Goal: Task Accomplishment & Management: Use online tool/utility

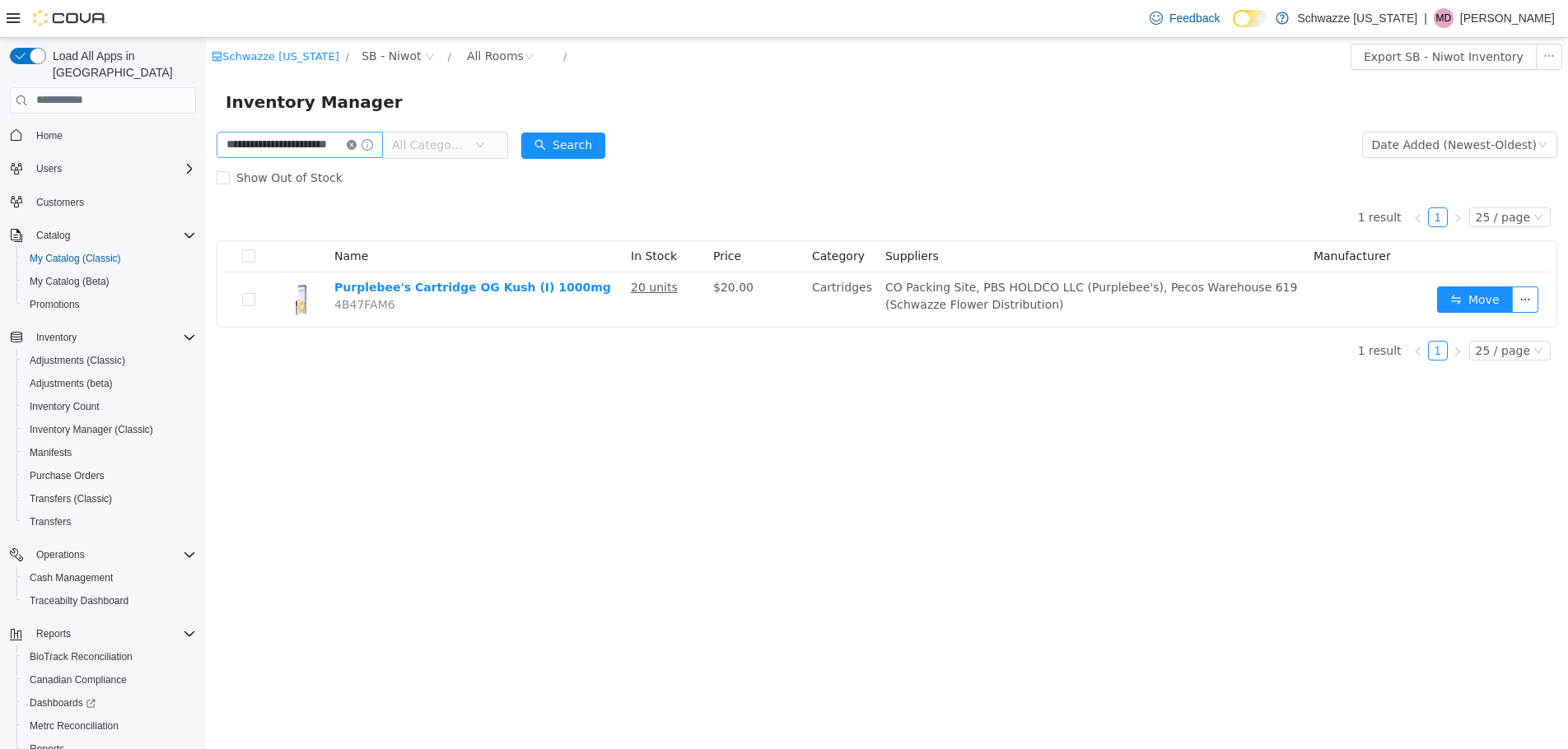
click at [356, 142] on icon "icon: close-circle" at bounding box center [351, 144] width 10 height 10
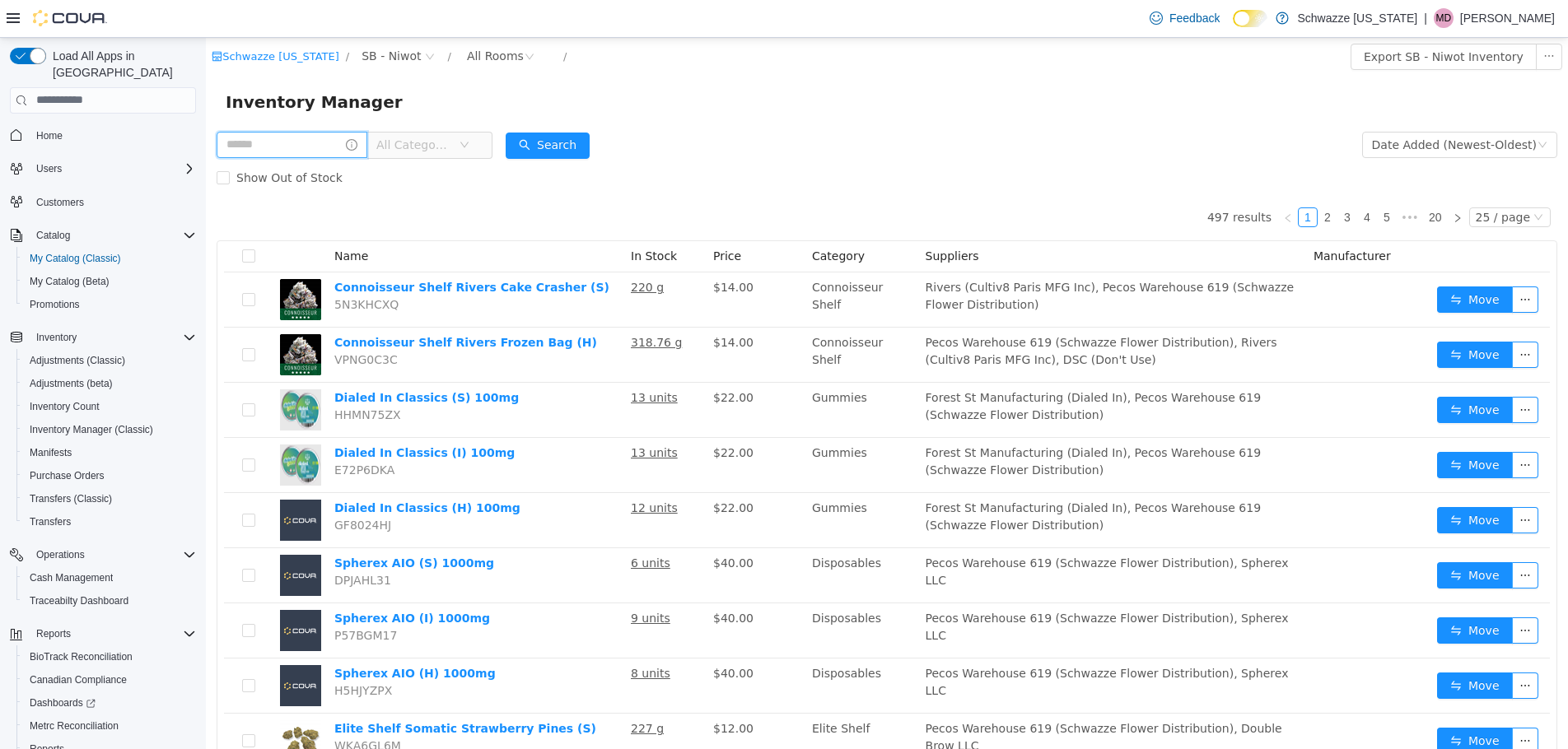
click at [246, 148] on input "text" at bounding box center [292, 144] width 150 height 26
type input "**********"
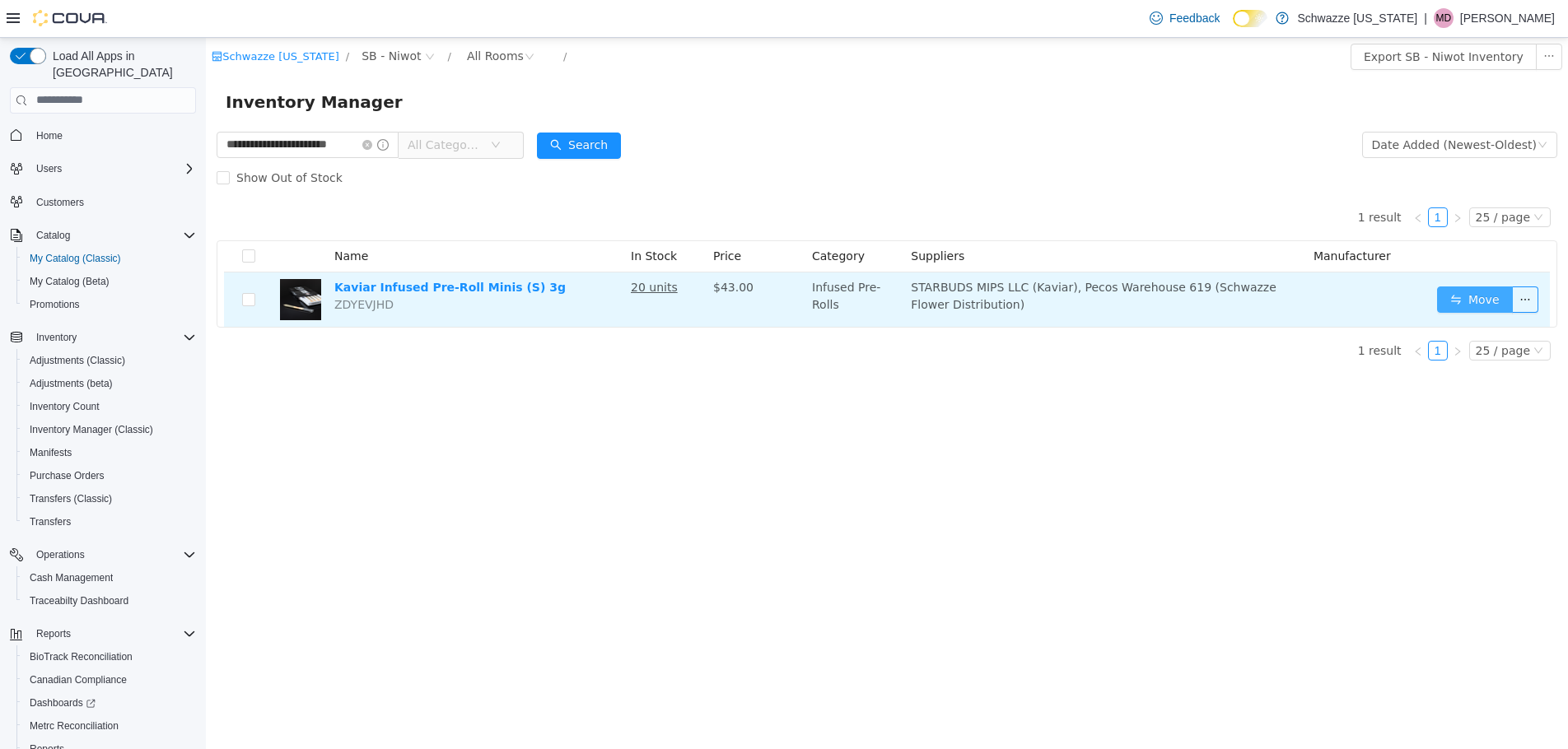
click at [1485, 291] on button "Move" at bounding box center [1474, 299] width 76 height 26
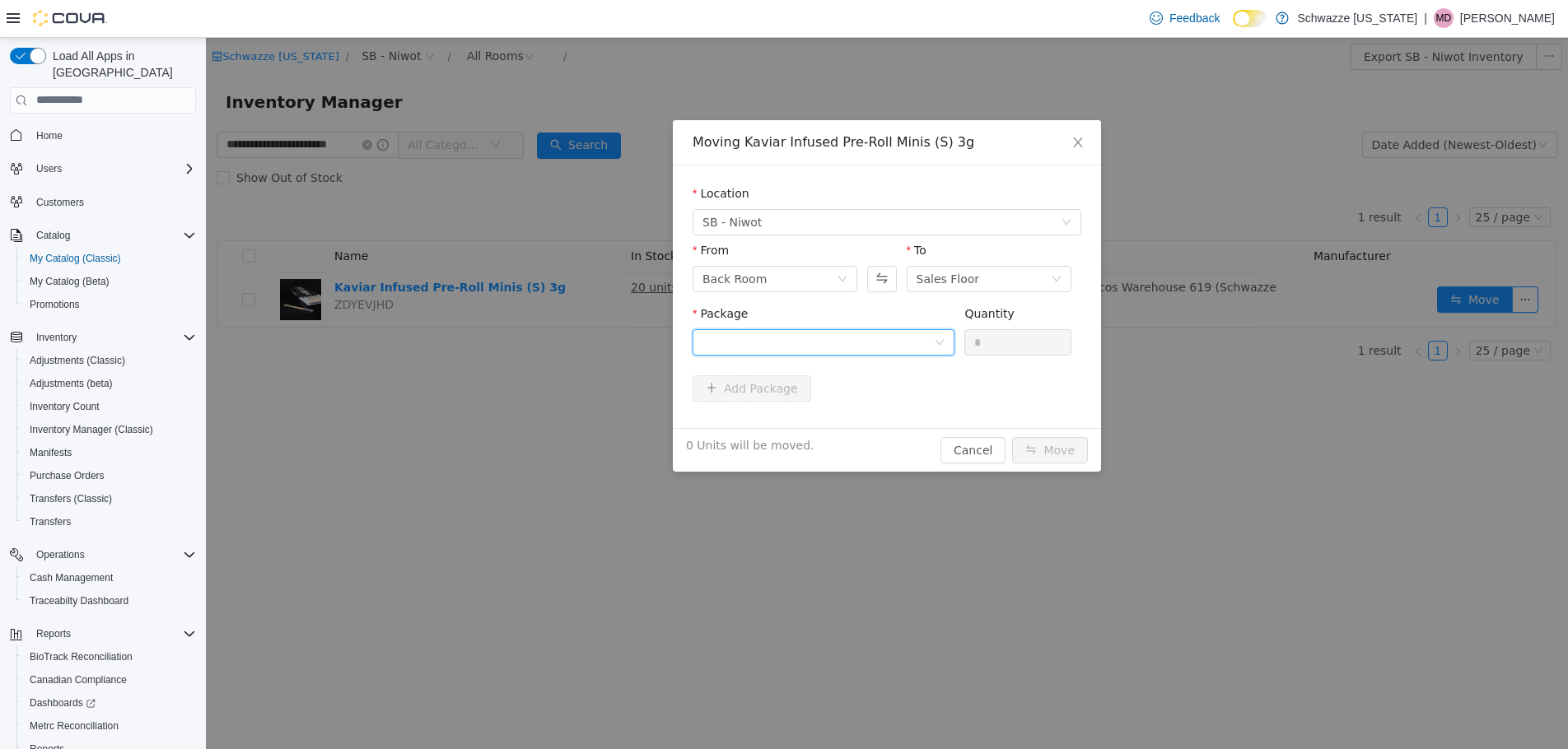
click at [817, 335] on div at bounding box center [819, 341] width 232 height 24
click at [811, 385] on li "Select Package" at bounding box center [823, 374] width 262 height 26
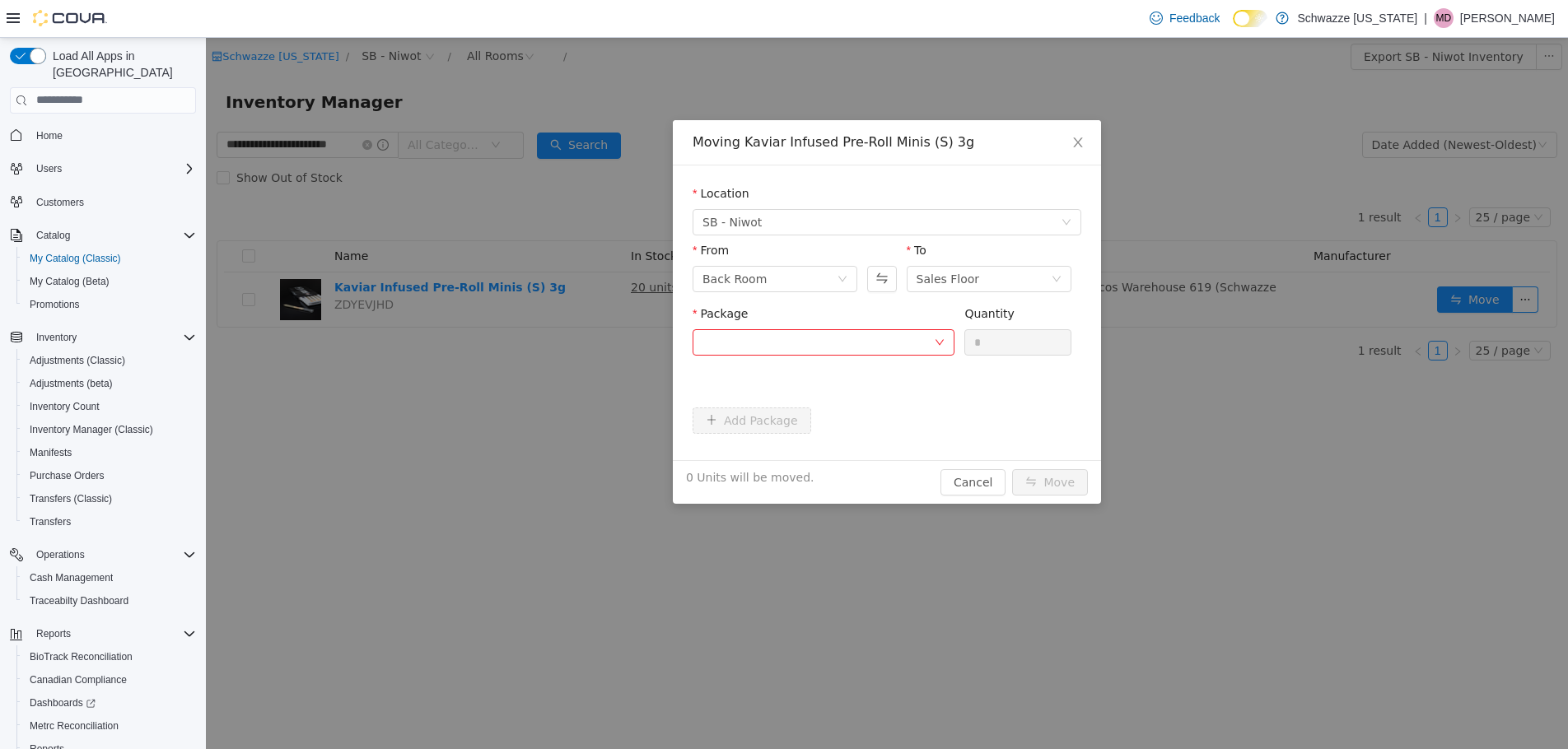
click at [812, 409] on div "Add Package" at bounding box center [887, 419] width 389 height 26
click at [829, 349] on div at bounding box center [819, 341] width 232 height 24
click at [814, 399] on strong "1A4000B0001CA36000184414" at bounding box center [800, 401] width 195 height 13
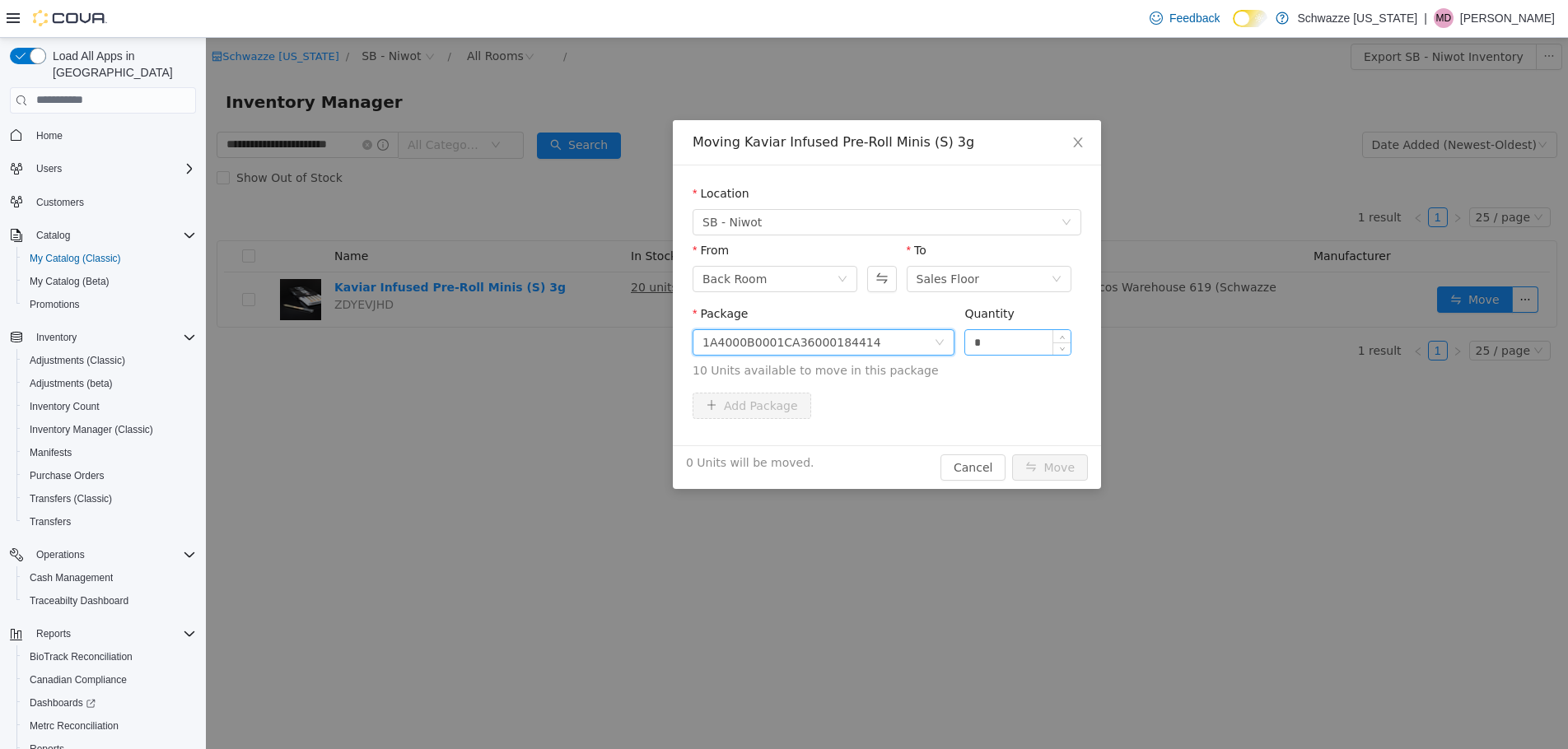
click at [1022, 332] on input "*" at bounding box center [1018, 341] width 106 height 24
type input "***"
click at [1012, 453] on button "Move" at bounding box center [1049, 466] width 76 height 26
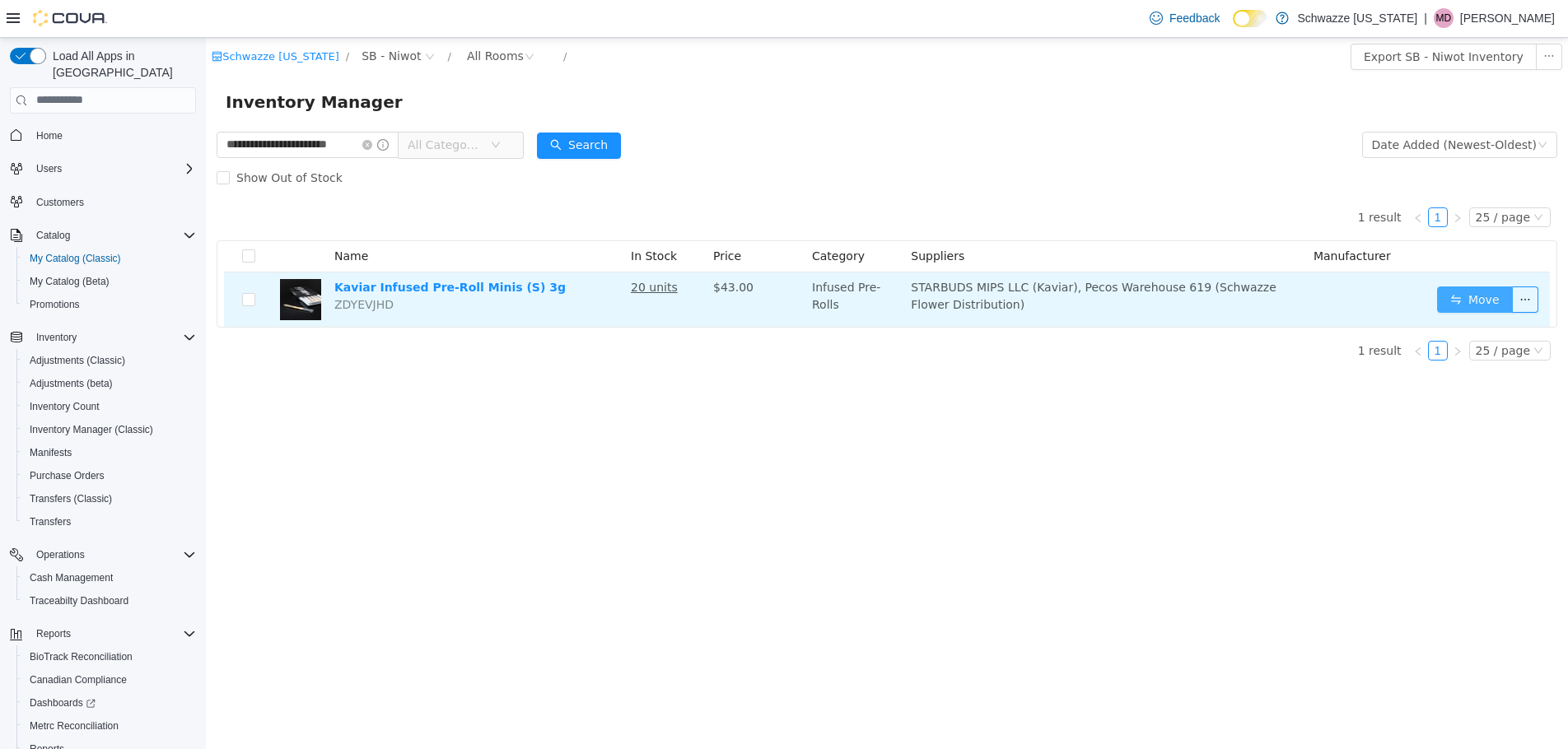
click at [1449, 301] on button "Move" at bounding box center [1474, 299] width 76 height 26
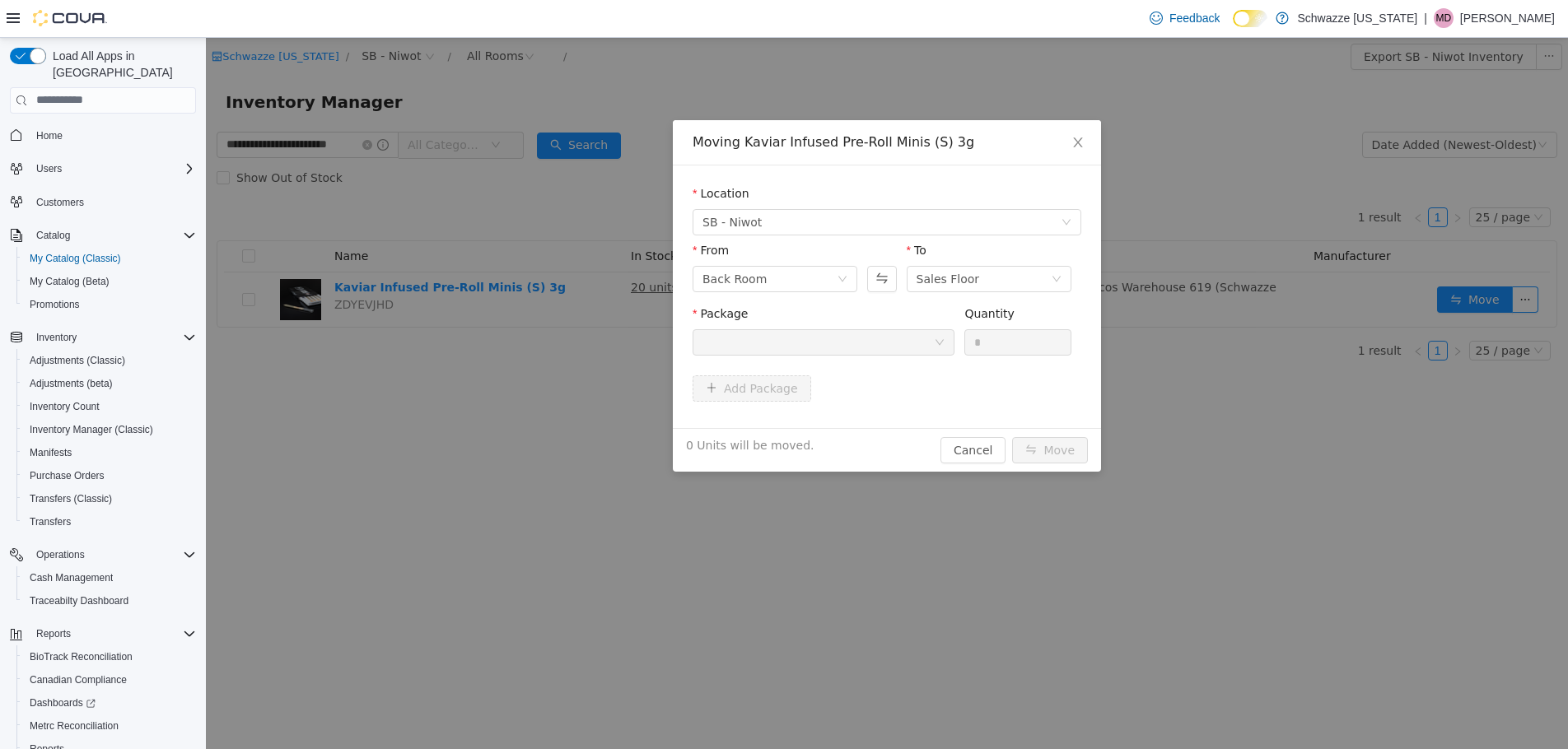
click at [859, 349] on div at bounding box center [819, 341] width 232 height 24
click at [831, 276] on div "Back Room" at bounding box center [770, 278] width 135 height 24
click at [877, 324] on form "Location SB - [GEOGRAPHIC_DATA] From Back Room To Sales Floor Package Quantity …" at bounding box center [887, 295] width 389 height 223
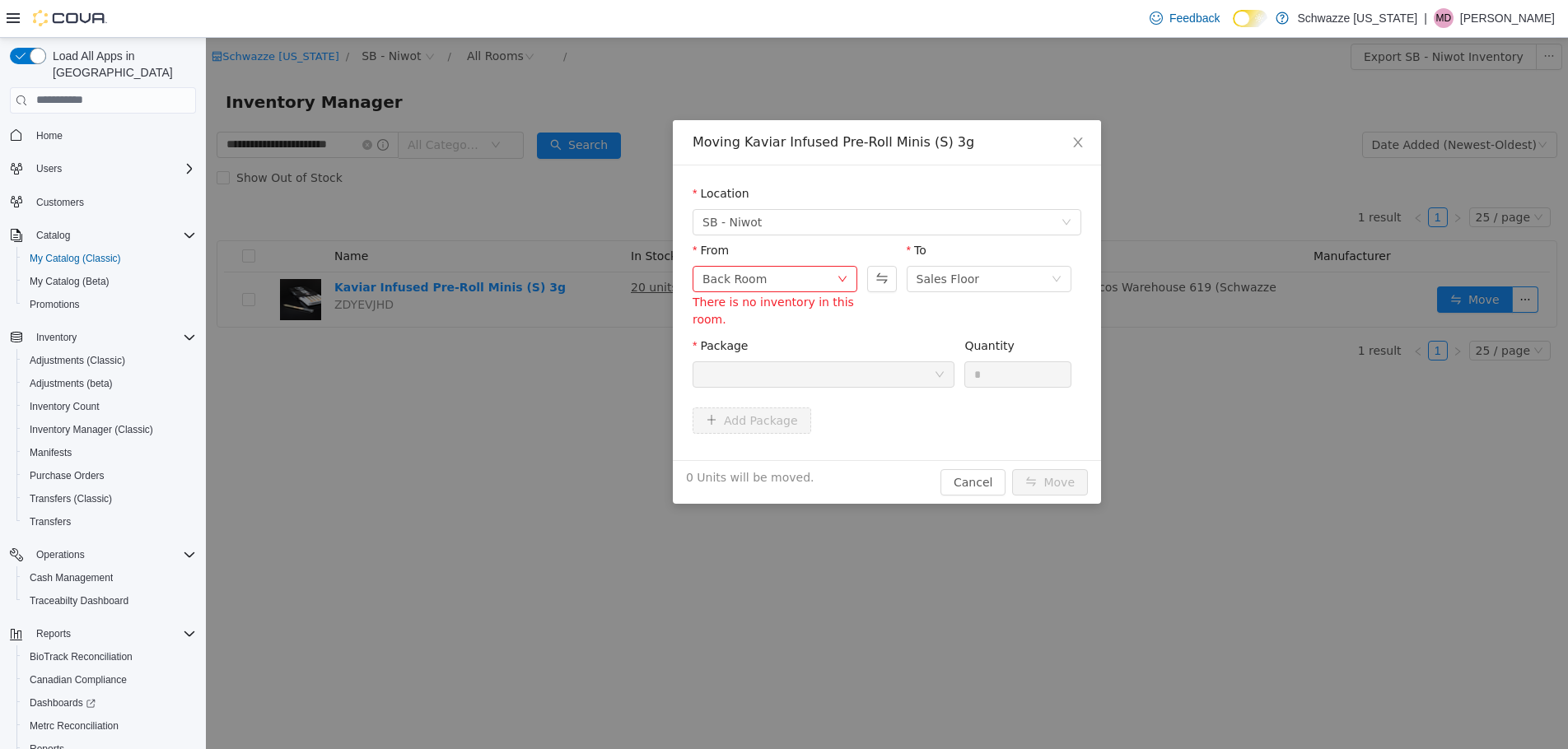
click at [891, 370] on div at bounding box center [819, 374] width 232 height 24
click at [837, 272] on div "Back Room" at bounding box center [775, 278] width 164 height 26
click at [911, 323] on div "From Back Room There is no inventory in this room. To Sales Floor" at bounding box center [887, 285] width 389 height 89
click at [880, 294] on div at bounding box center [881, 269] width 29 height 57
click at [881, 283] on button "Swap" at bounding box center [881, 278] width 29 height 26
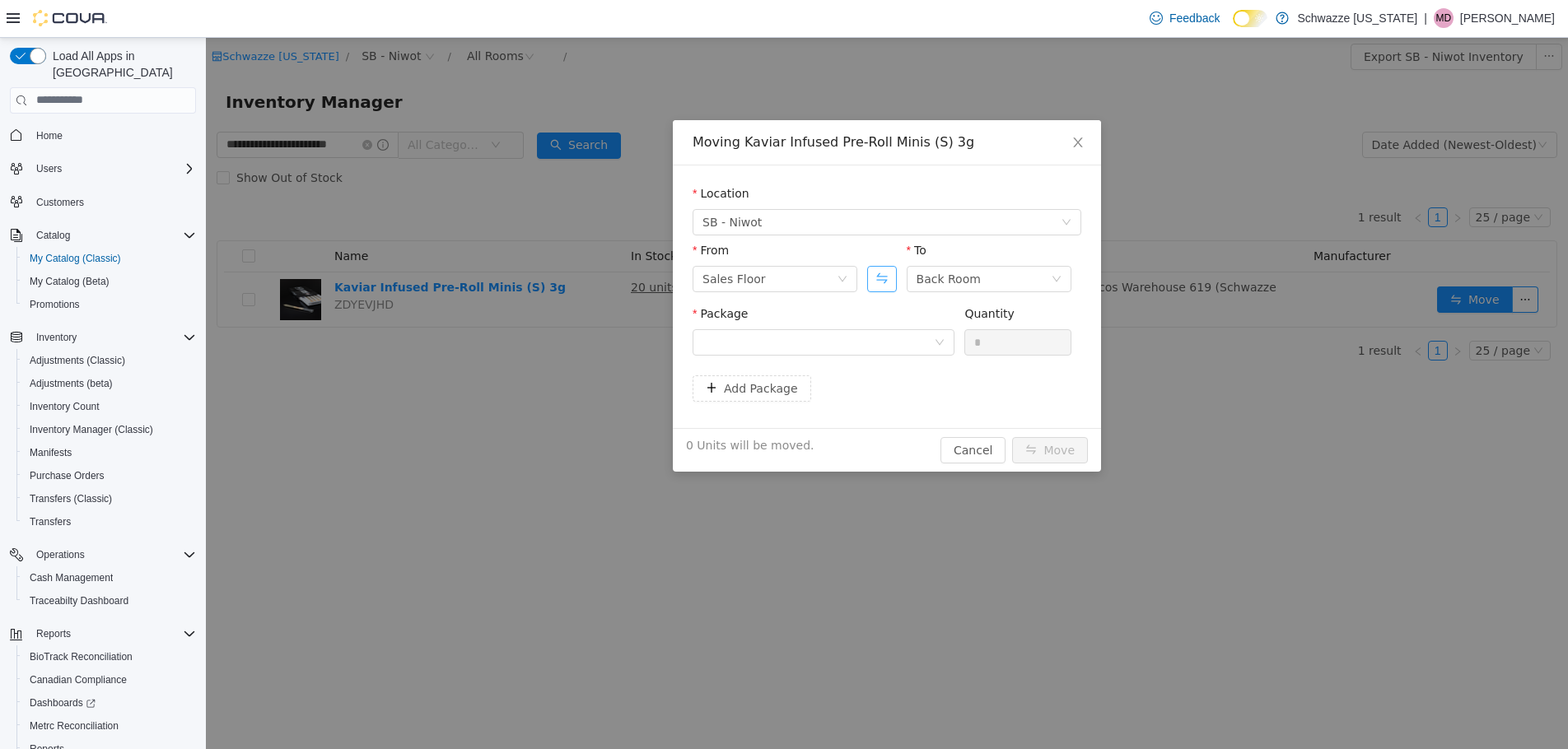
click at [884, 286] on button "Swap" at bounding box center [881, 278] width 29 height 26
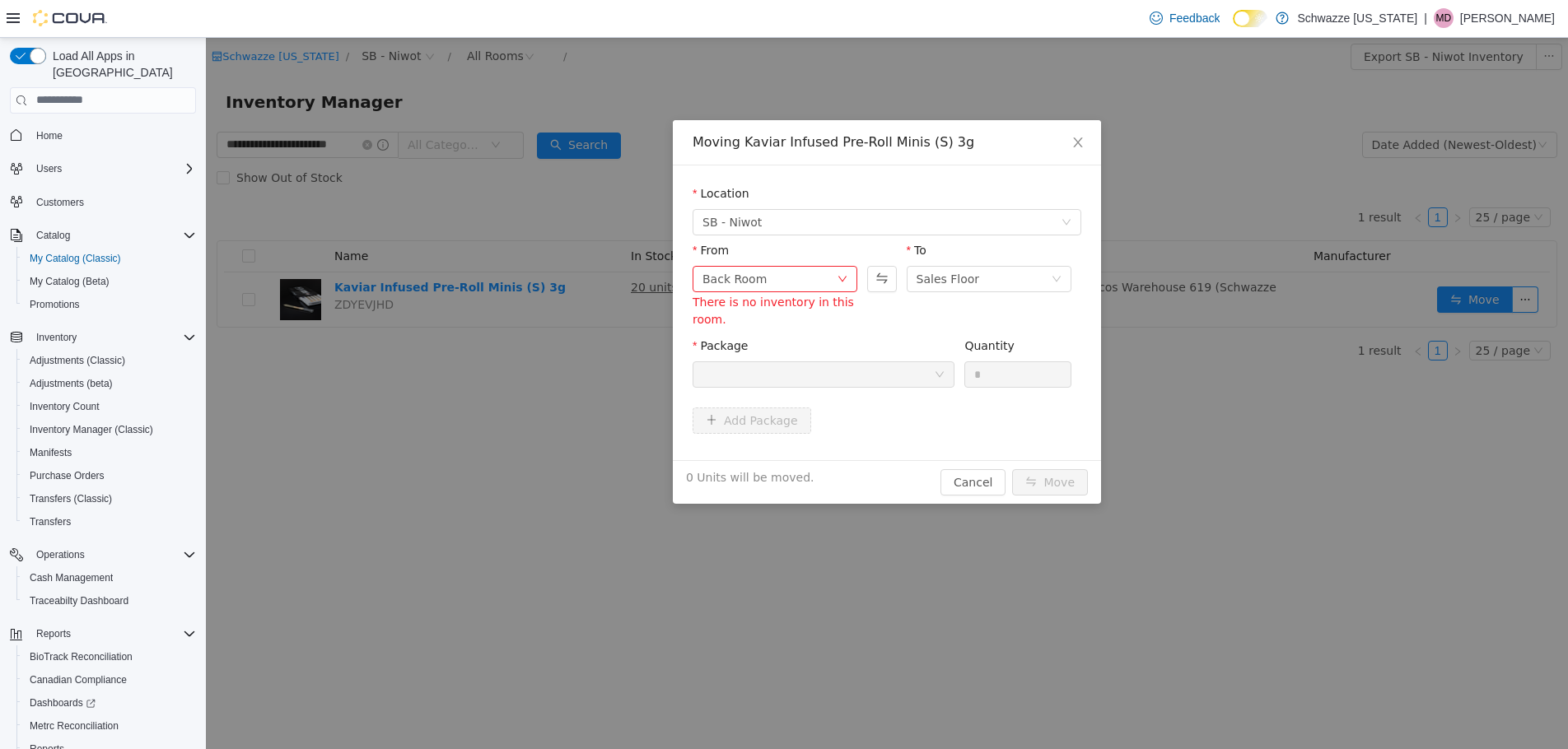
click at [869, 385] on div at bounding box center [819, 374] width 232 height 24
click at [1080, 142] on icon "icon: close" at bounding box center [1077, 141] width 13 height 13
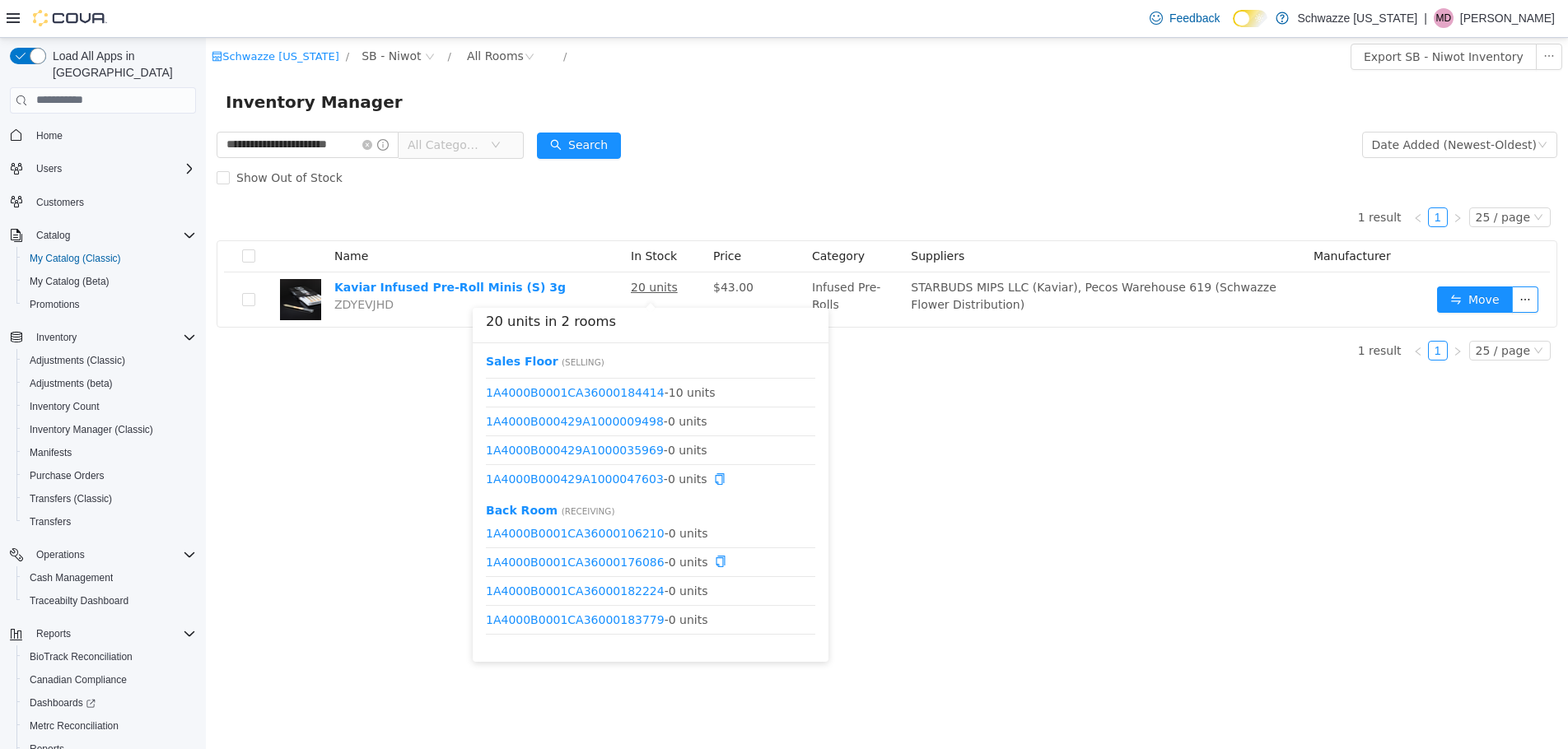
scroll to position [49, 0]
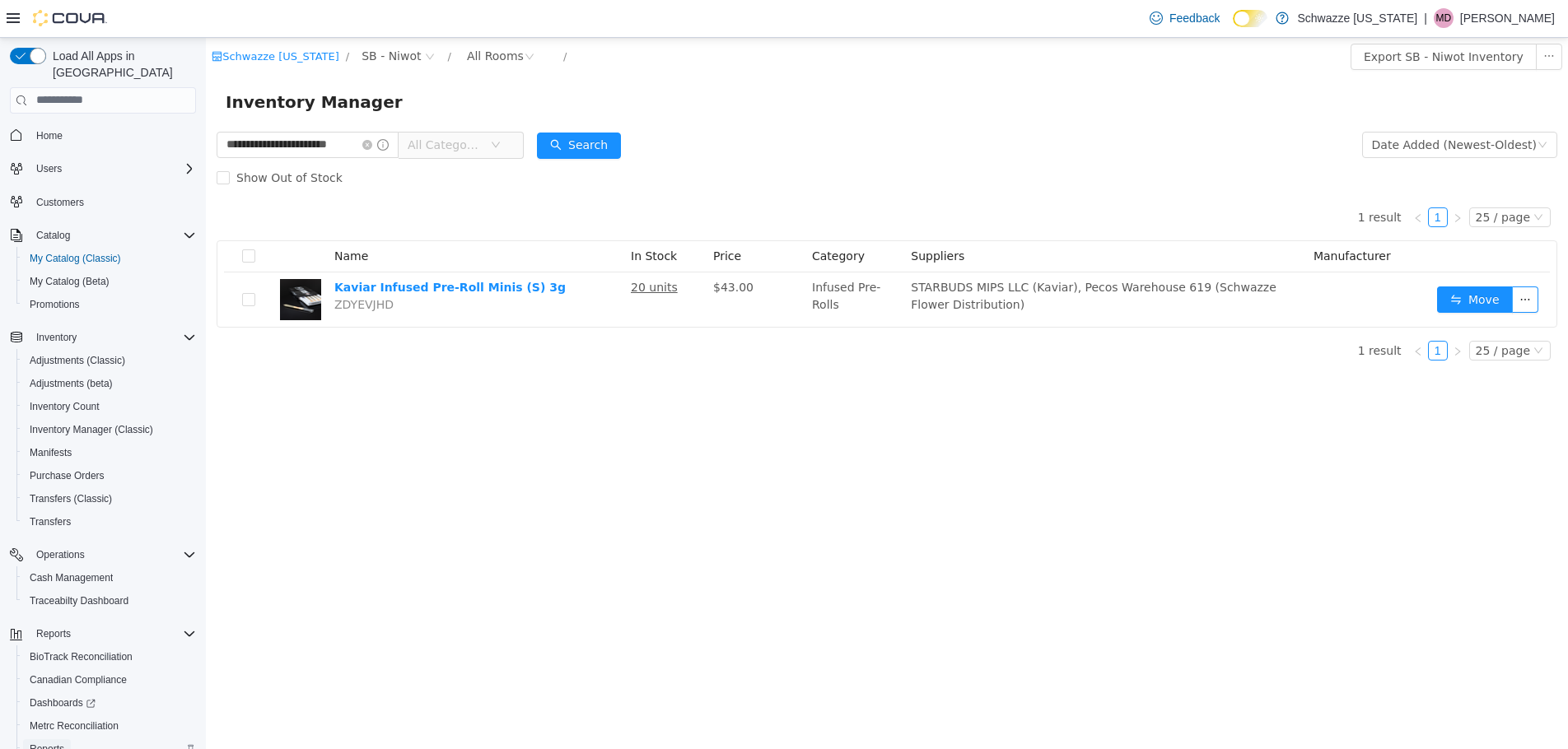
click at [49, 742] on span "Reports" at bounding box center [47, 749] width 35 height 13
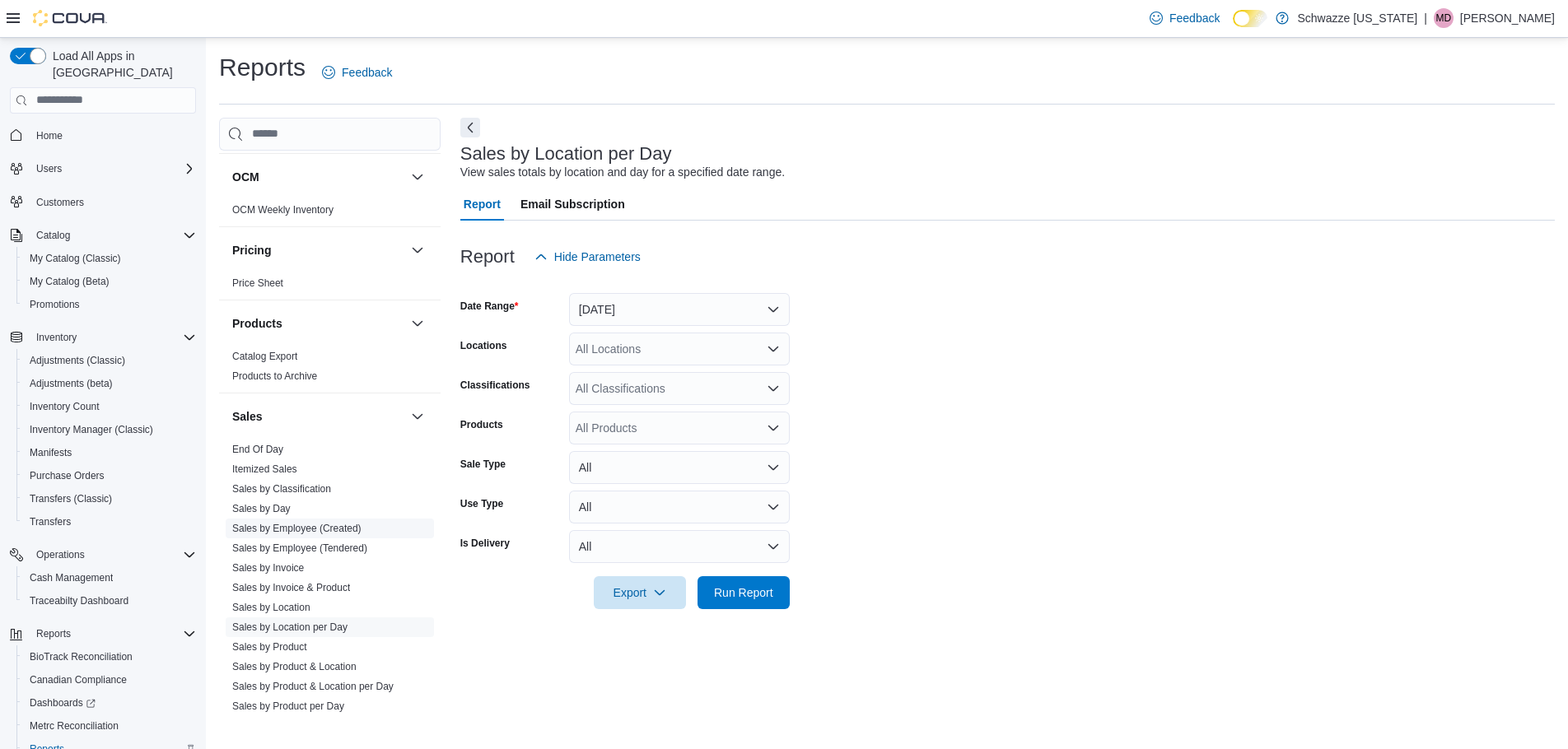
scroll to position [905, 0]
click at [263, 440] on span "End Of Day" at bounding box center [329, 448] width 208 height 20
click at [263, 446] on link "End Of Day" at bounding box center [257, 448] width 51 height 11
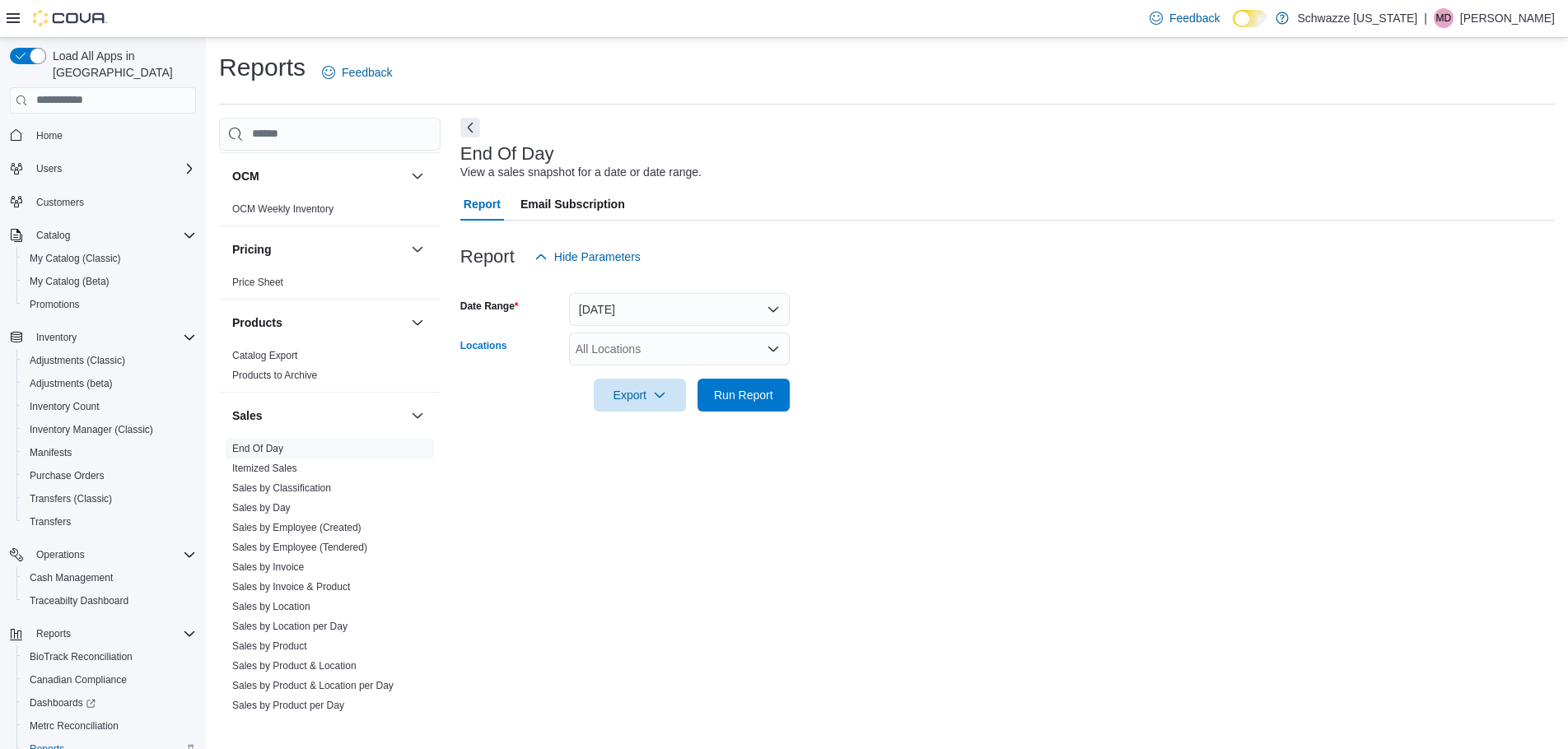
drag, startPoint x: 651, startPoint y: 335, endPoint x: 640, endPoint y: 351, distance: 19.4
click at [649, 340] on div "All Locations" at bounding box center [679, 348] width 221 height 33
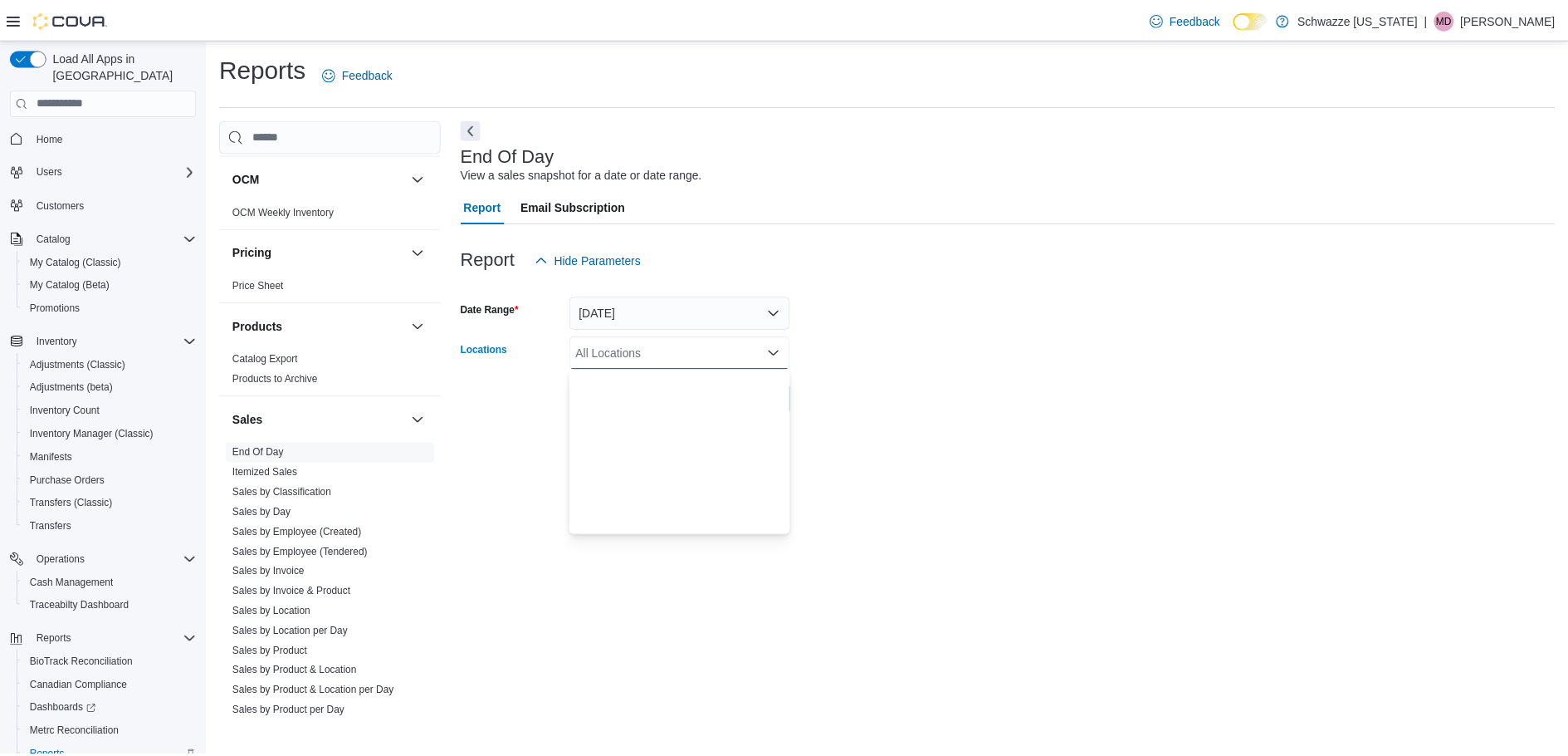
scroll to position [499, 0]
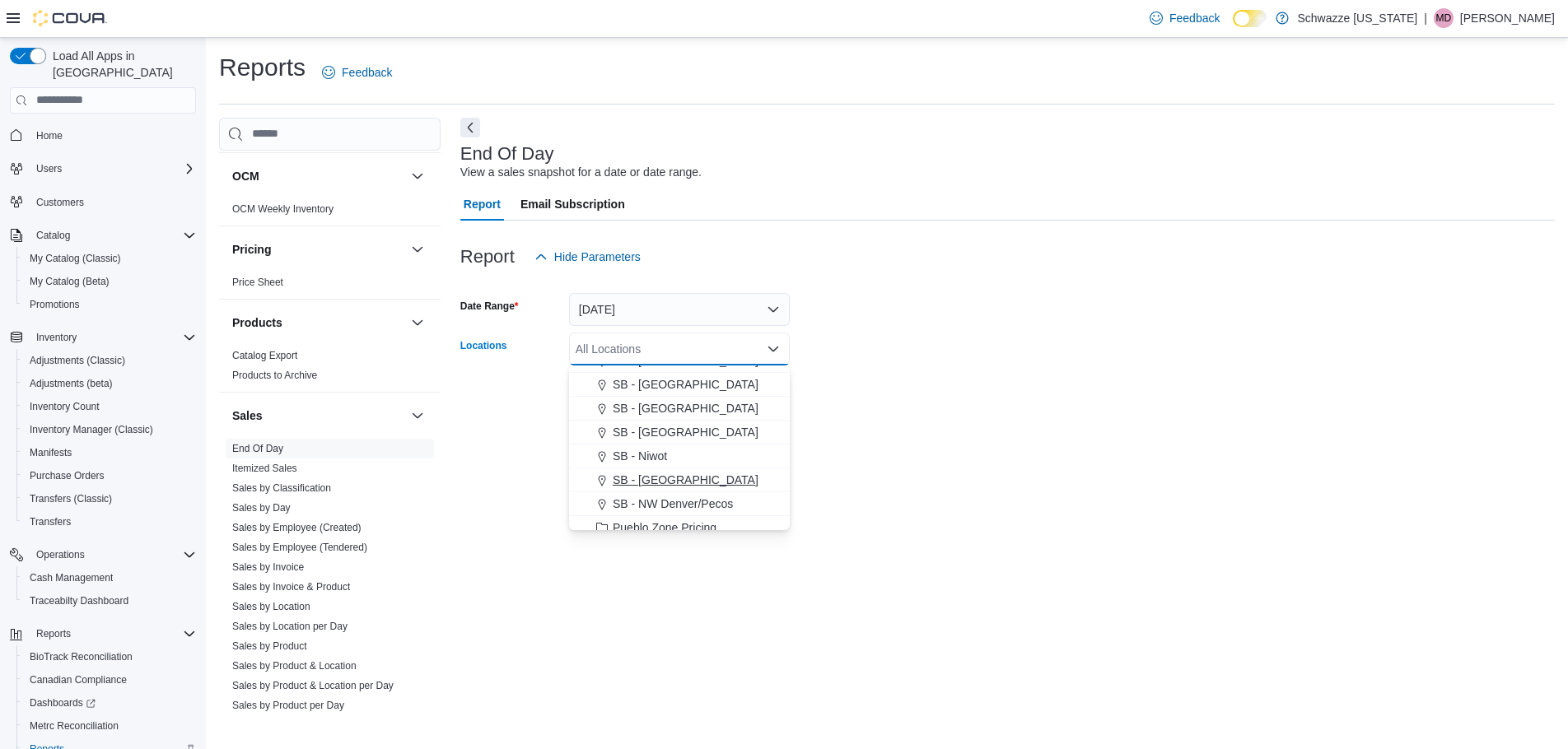
drag, startPoint x: 647, startPoint y: 454, endPoint x: 656, endPoint y: 473, distance: 21.0
click at [650, 469] on div "SB - [GEOGRAPHIC_DATA] SB - Highlands SB - [GEOGRAPHIC_DATA] SB - [GEOGRAPHIC_D…" at bounding box center [679, 349] width 221 height 954
click at [636, 454] on span "SB - Niwot" at bounding box center [640, 456] width 54 height 17
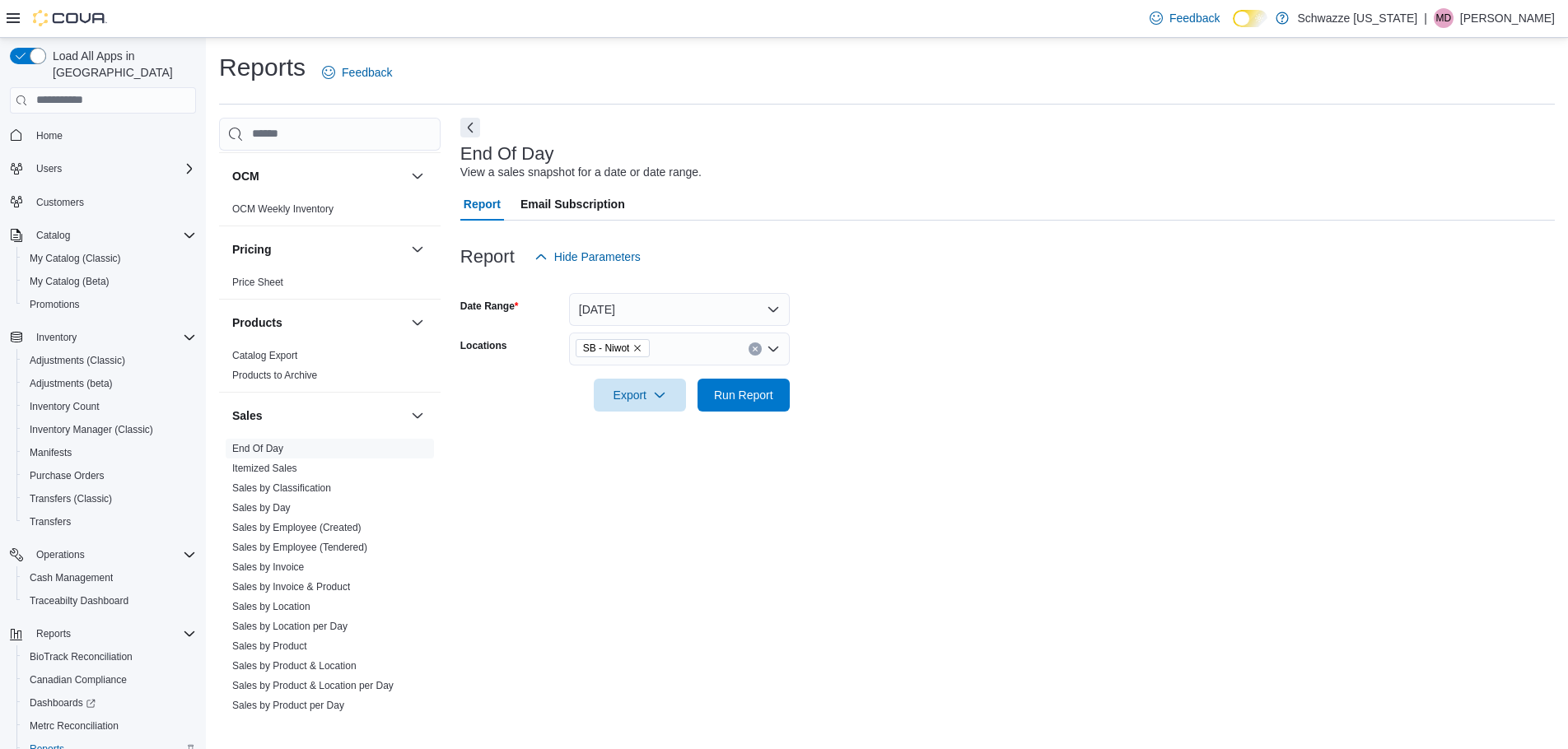
click at [881, 398] on form "Date Range [DATE] Locations SB - Niwot Export Run Report" at bounding box center [1007, 343] width 1094 height 138
click at [729, 395] on span "Run Report" at bounding box center [743, 394] width 59 height 17
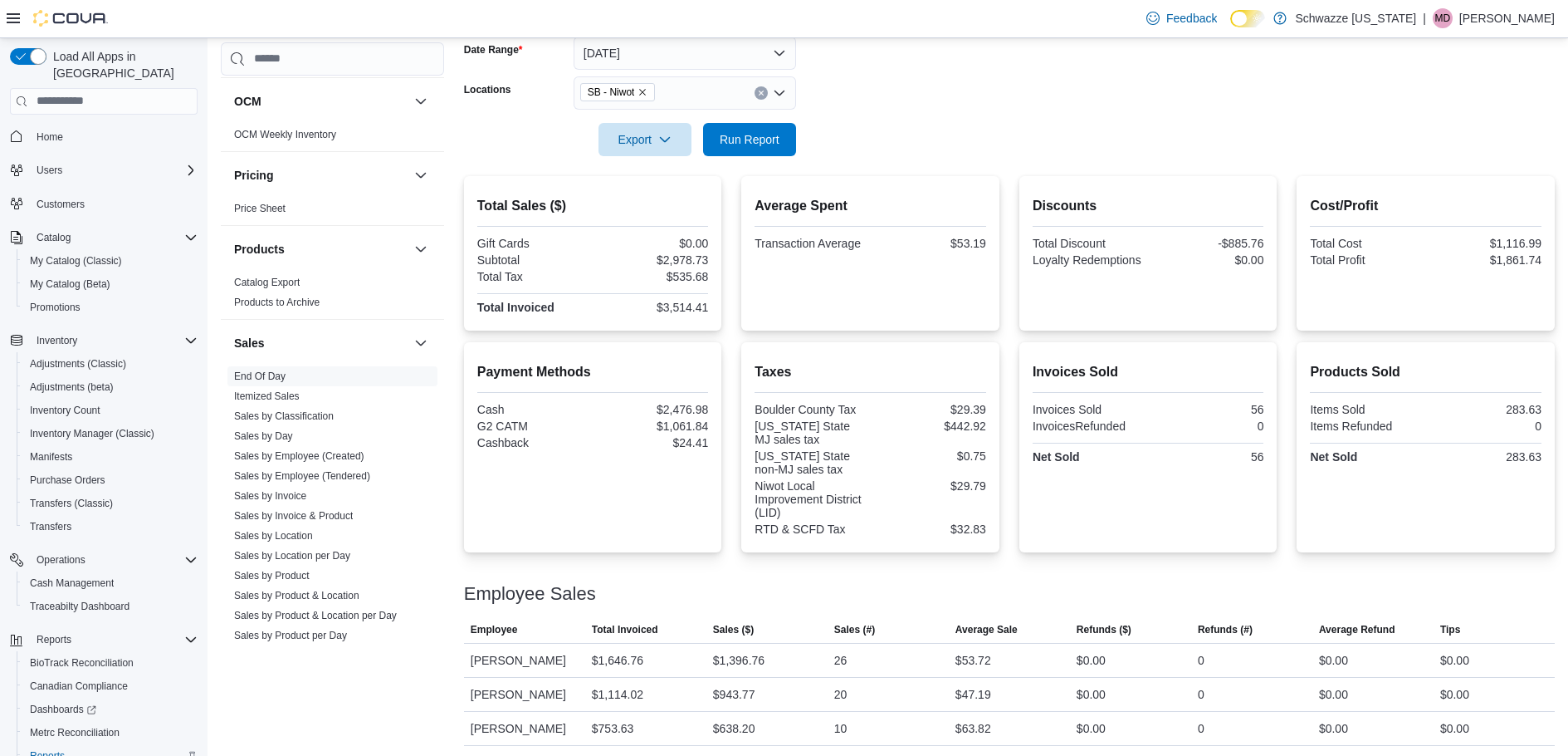
scroll to position [262, 0]
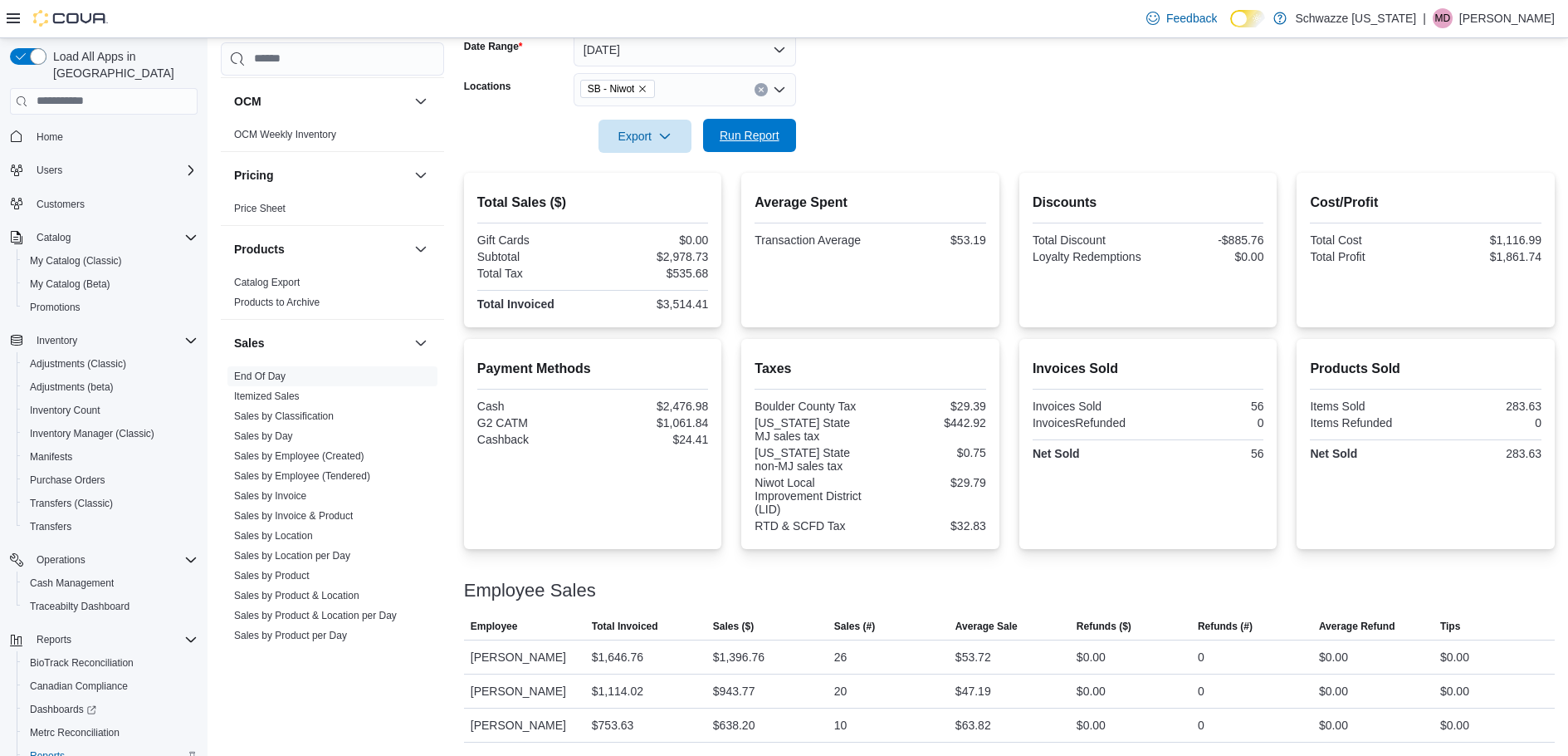
click at [756, 138] on span "Run Report" at bounding box center [749, 136] width 59 height 17
click at [755, 134] on span "Run Report" at bounding box center [749, 136] width 59 height 17
drag, startPoint x: 659, startPoint y: 248, endPoint x: 488, endPoint y: 248, distance: 171.0
click at [488, 248] on div at bounding box center [594, 249] width 232 height 4
click at [750, 142] on span "Run Report" at bounding box center [749, 136] width 59 height 17
